Goal: Find specific page/section

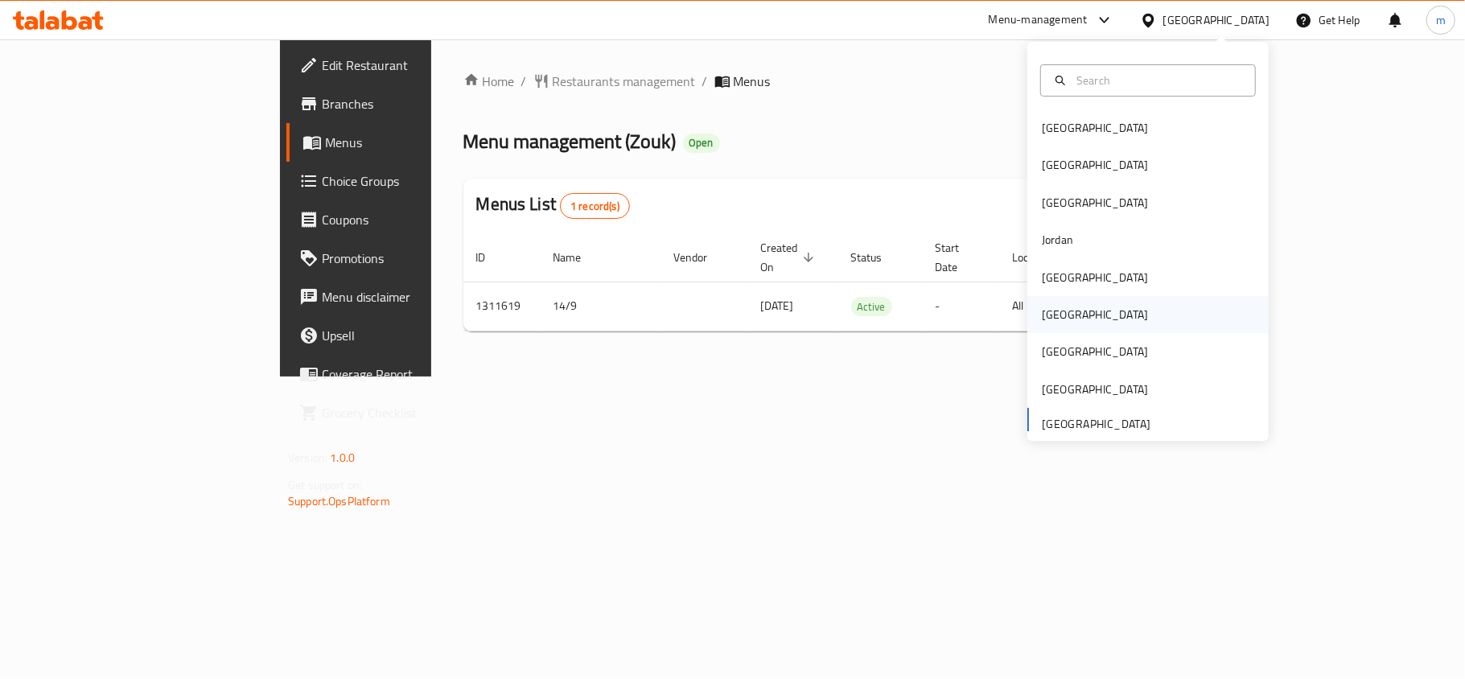
click at [1068, 320] on div "[GEOGRAPHIC_DATA]" at bounding box center [1147, 314] width 241 height 37
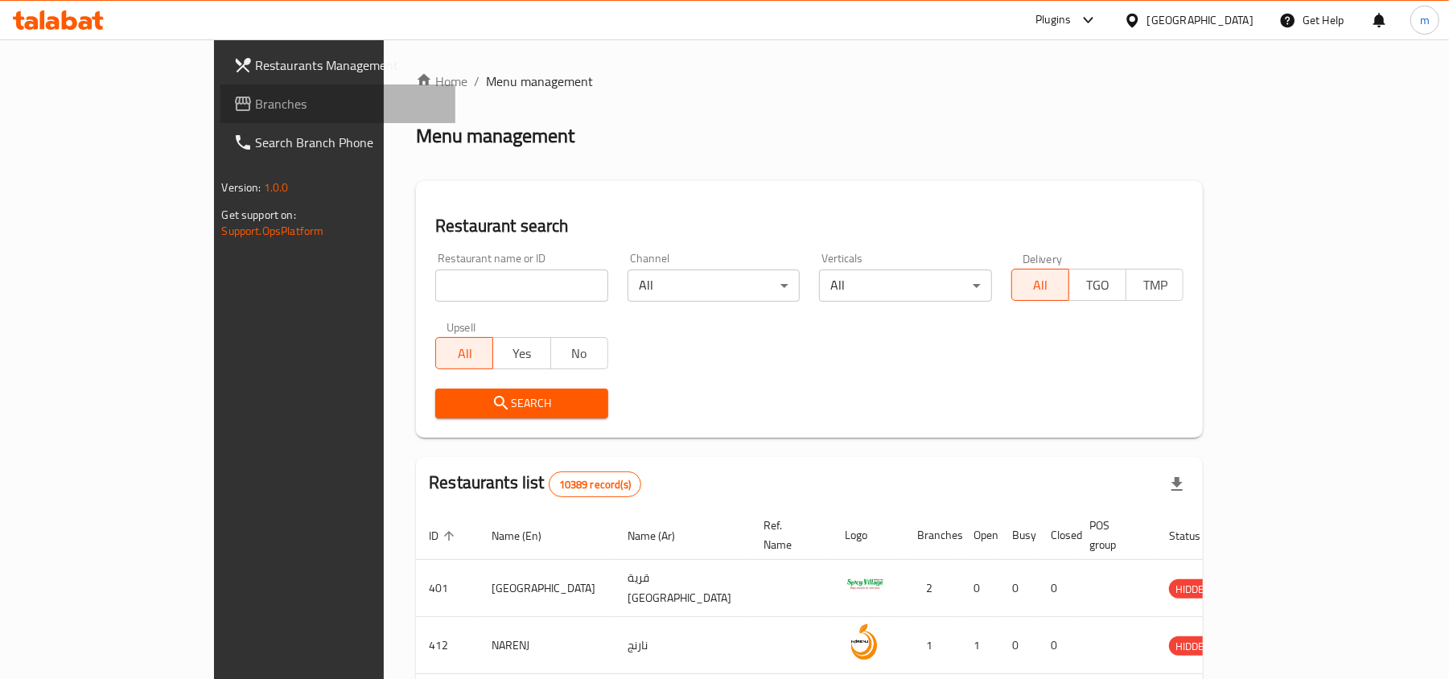
click at [256, 110] on span "Branches" at bounding box center [349, 103] width 187 height 19
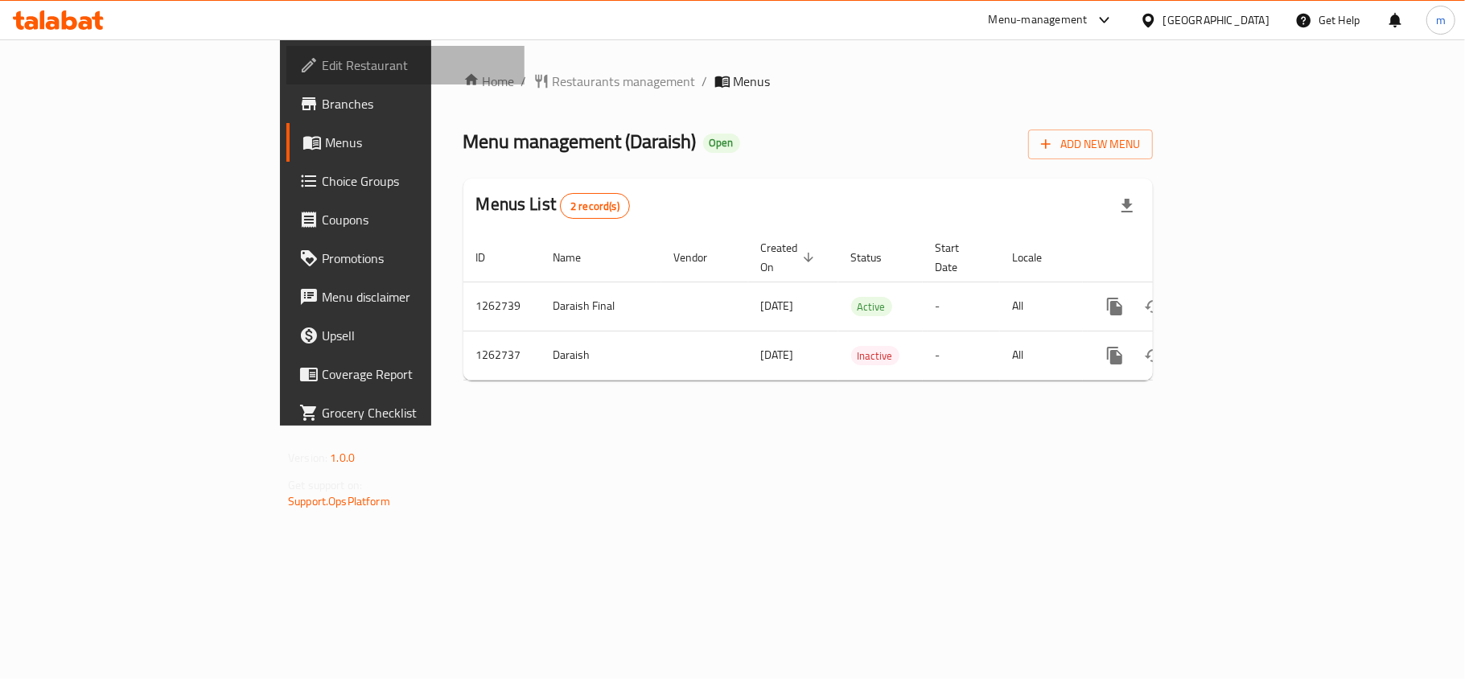
click at [322, 59] on span "Edit Restaurant" at bounding box center [417, 65] width 190 height 19
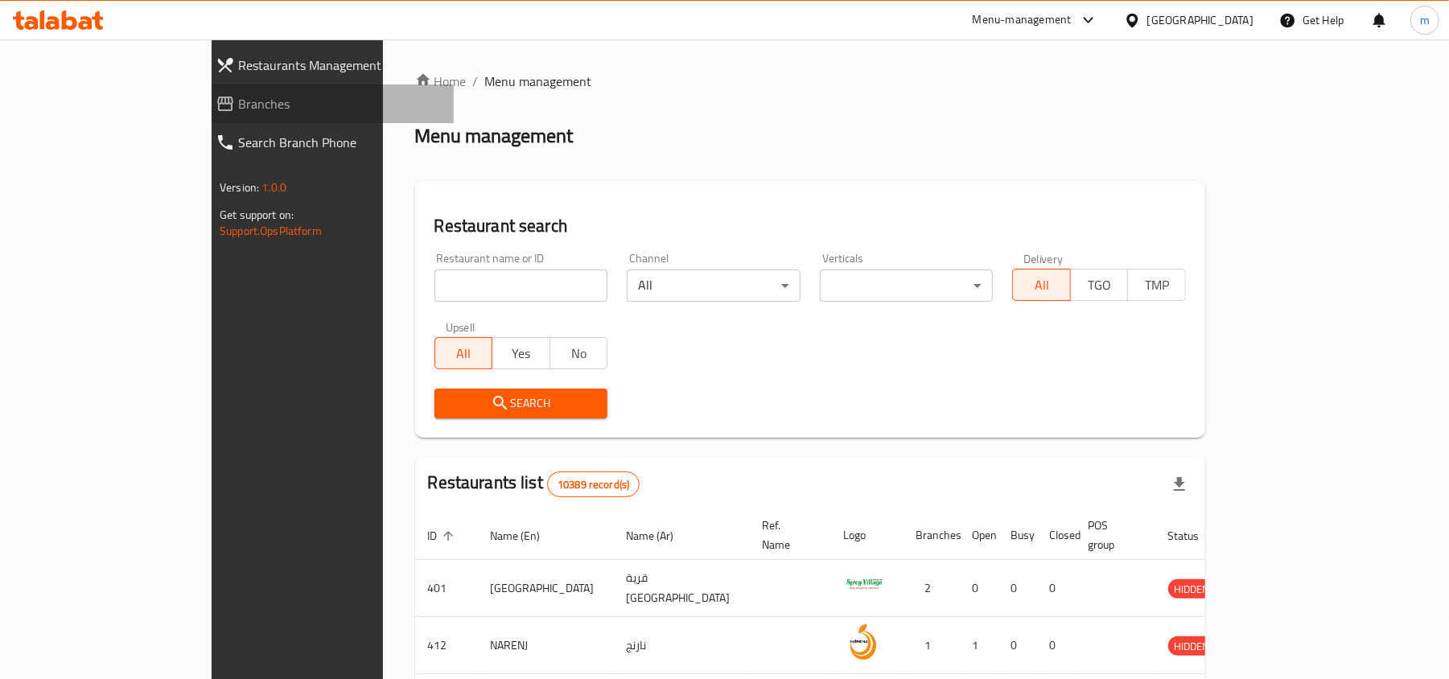
click at [238, 100] on span "Branches" at bounding box center [339, 103] width 203 height 19
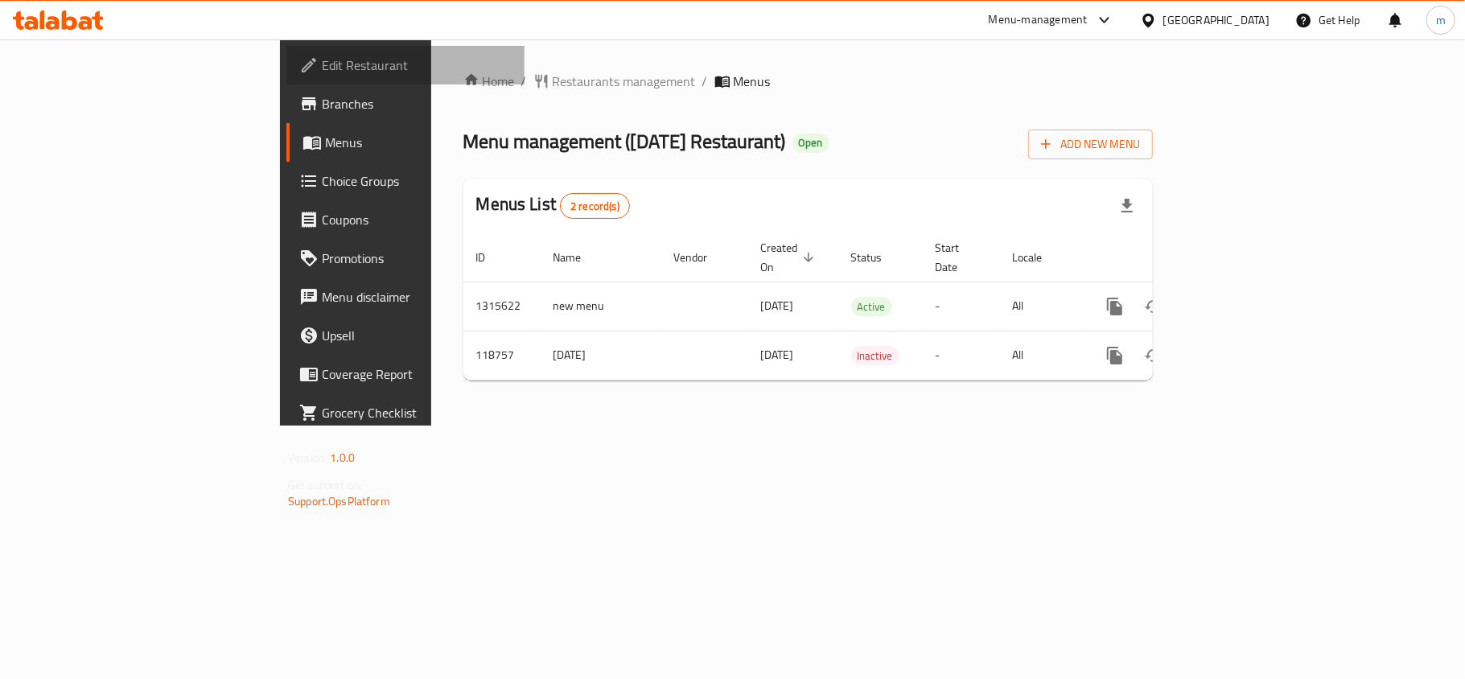
click at [322, 68] on span "Edit Restaurant" at bounding box center [417, 65] width 190 height 19
